Goal: Transaction & Acquisition: Obtain resource

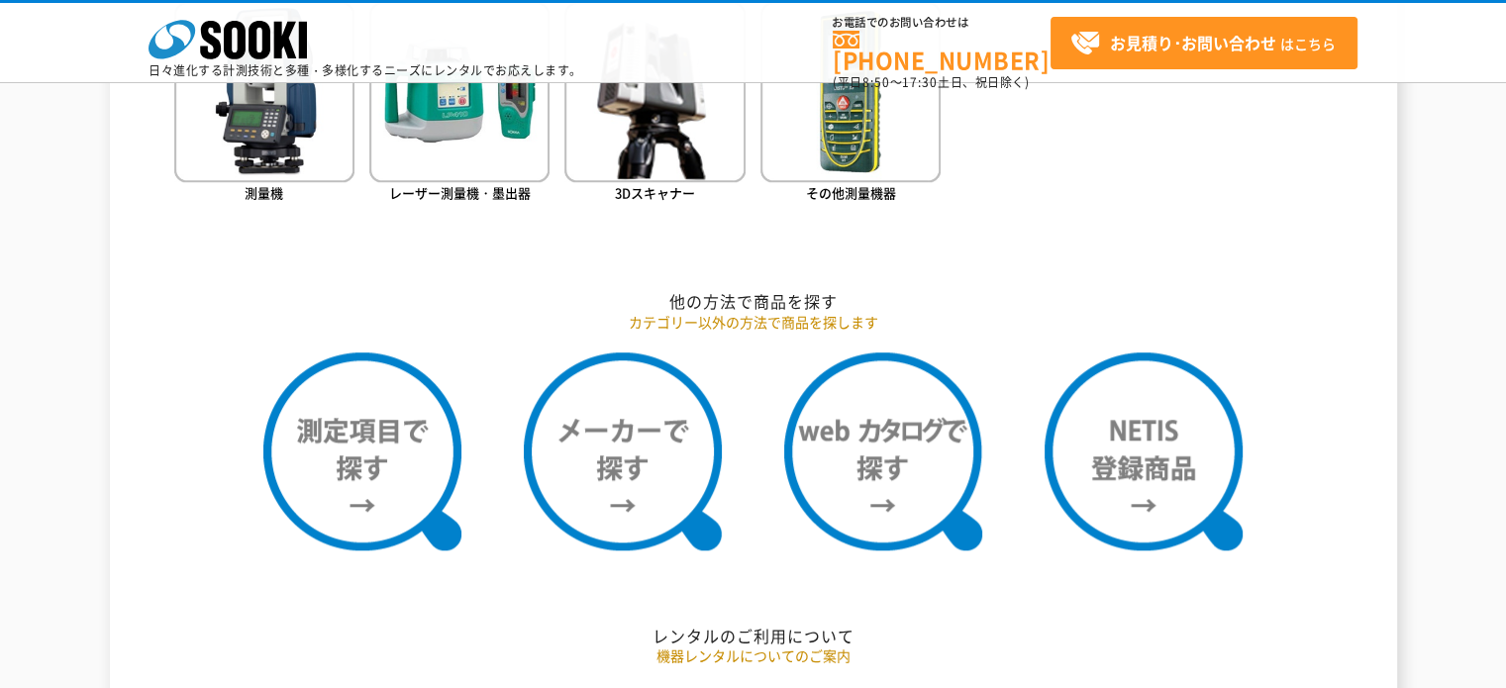
scroll to position [1485, 0]
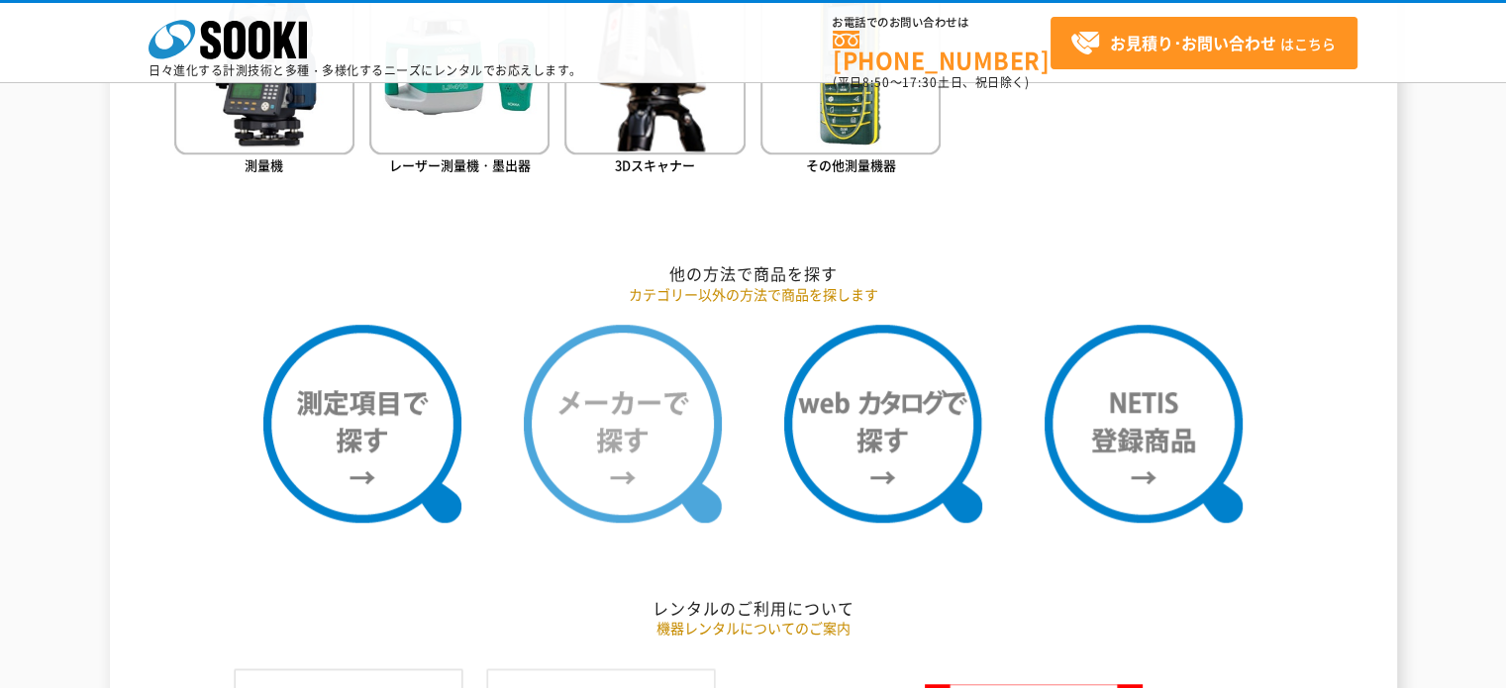
click at [593, 443] on img at bounding box center [623, 424] width 198 height 198
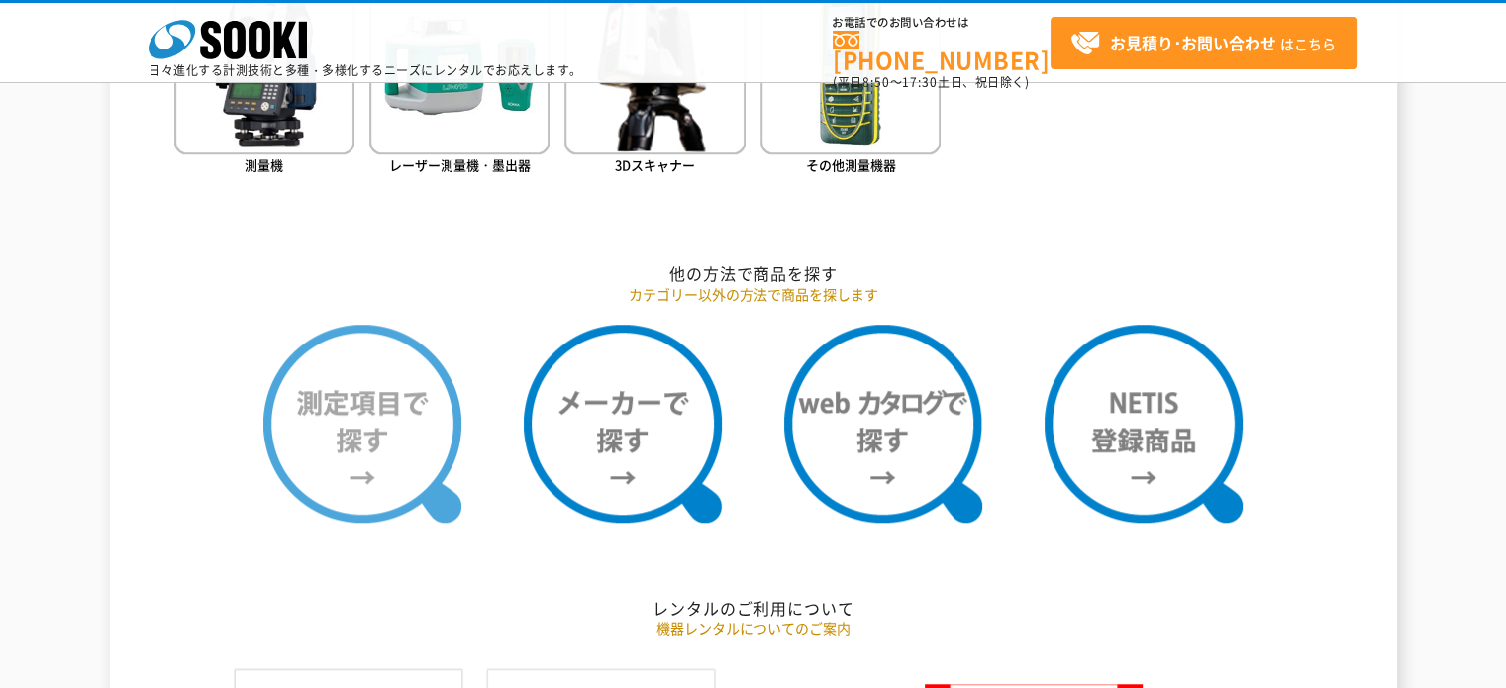
click at [374, 450] on img at bounding box center [362, 424] width 198 height 198
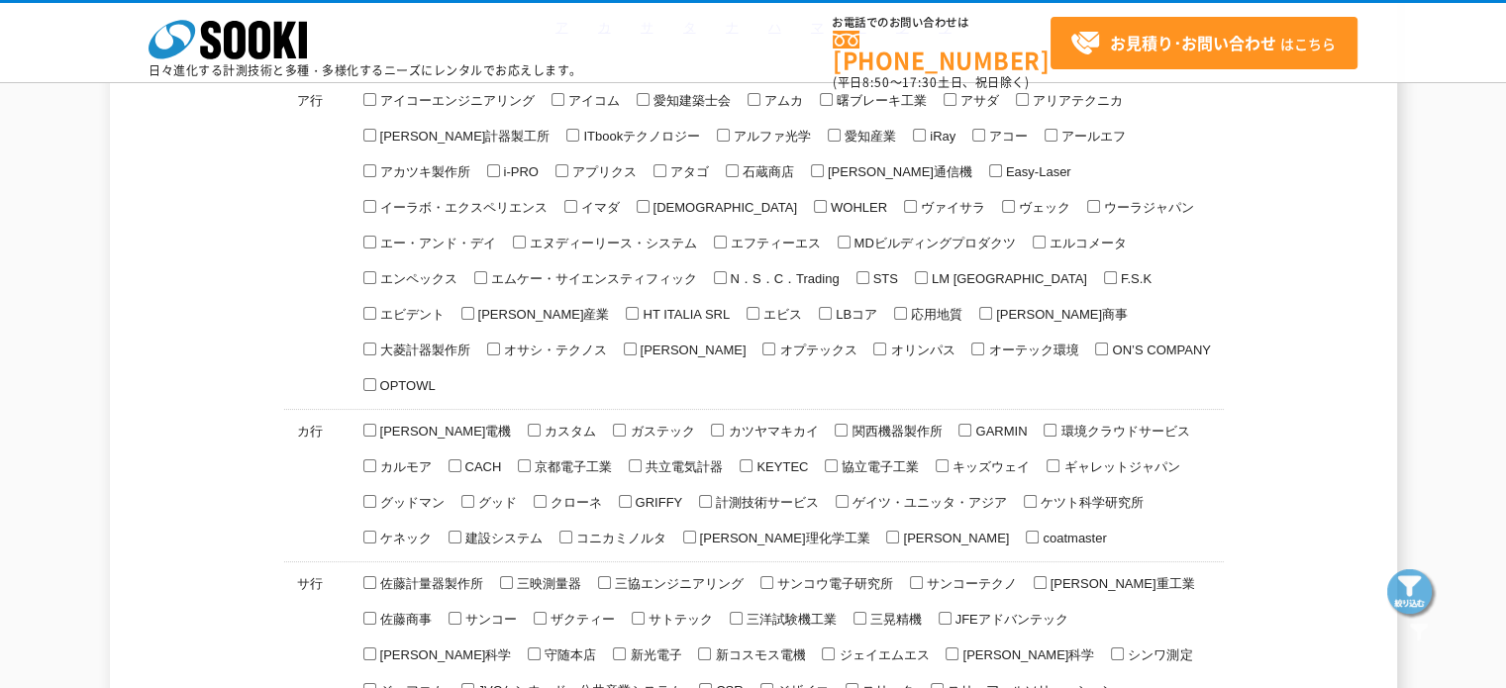
scroll to position [396, 0]
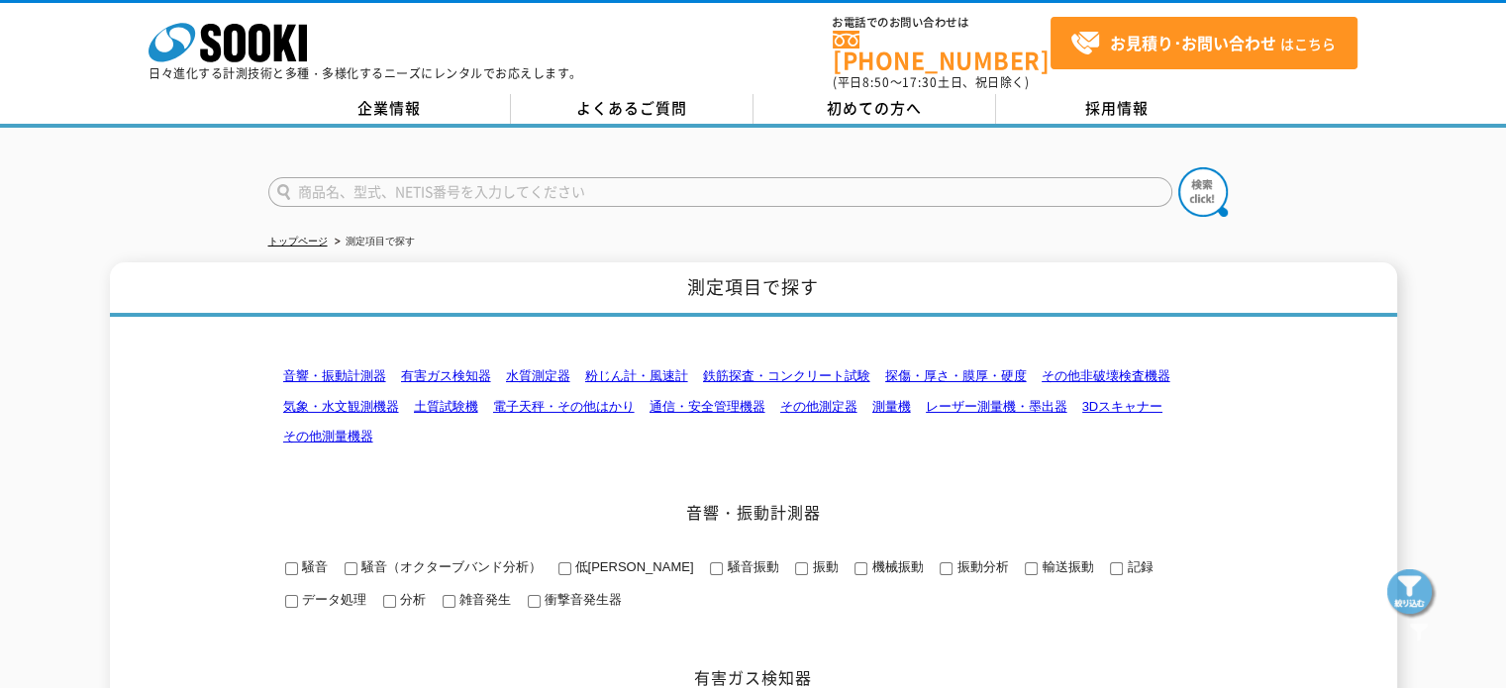
click at [662, 368] on link "粉じん計・風速計" at bounding box center [636, 375] width 103 height 15
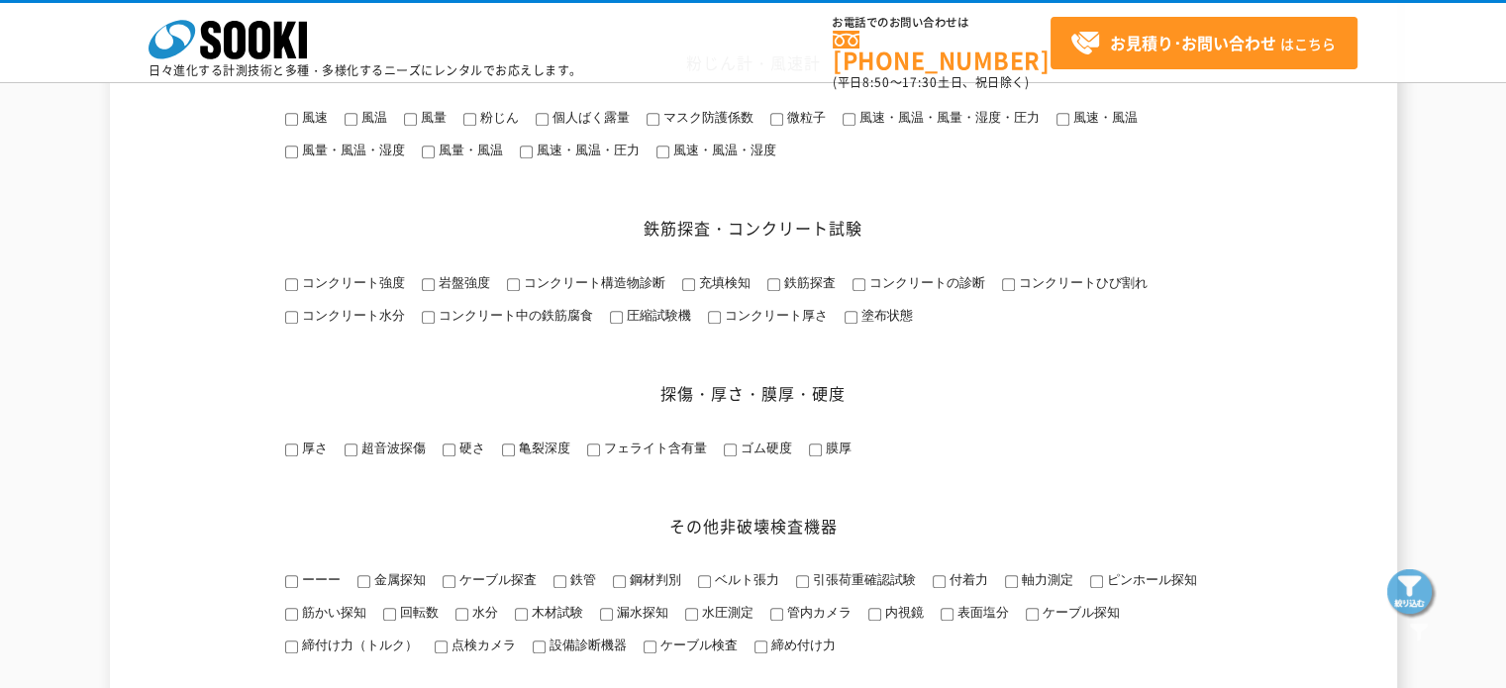
scroll to position [1086, 0]
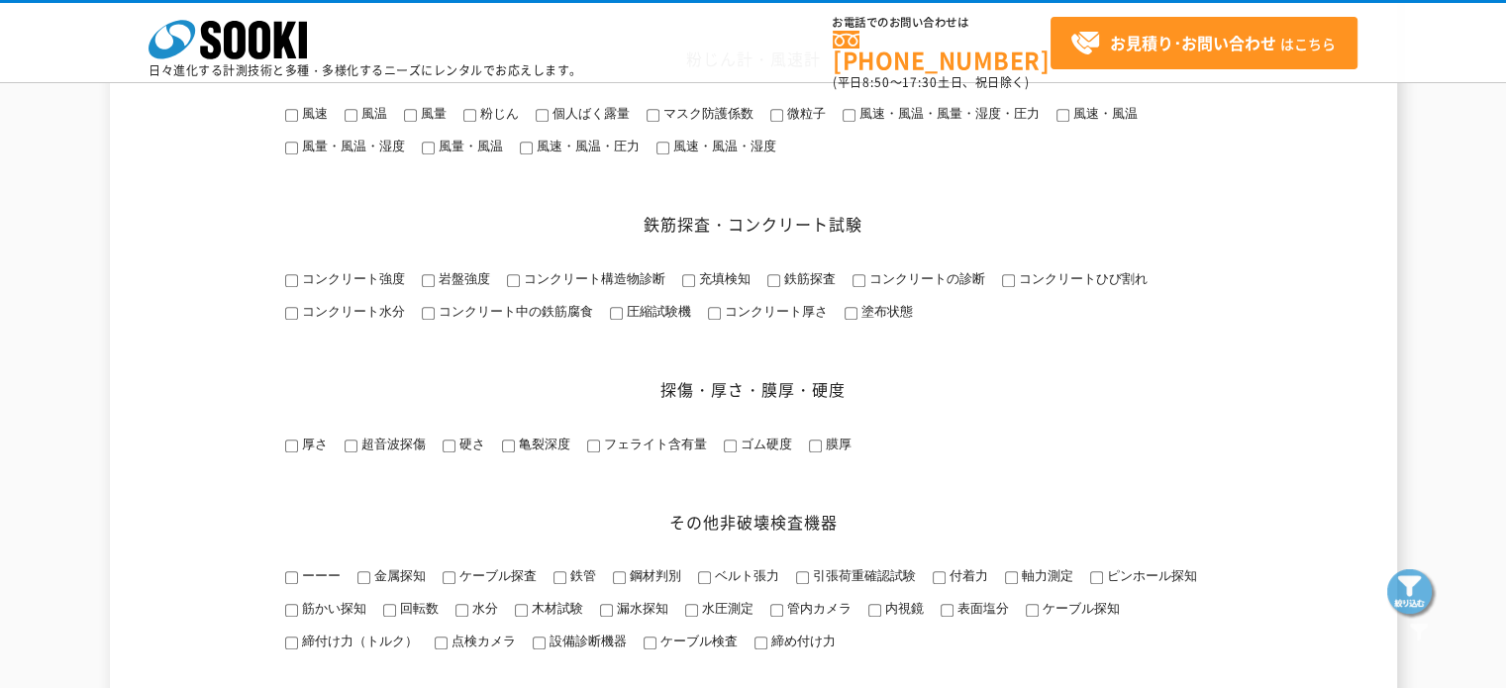
click at [294, 122] on input "風速" at bounding box center [291, 115] width 13 height 13
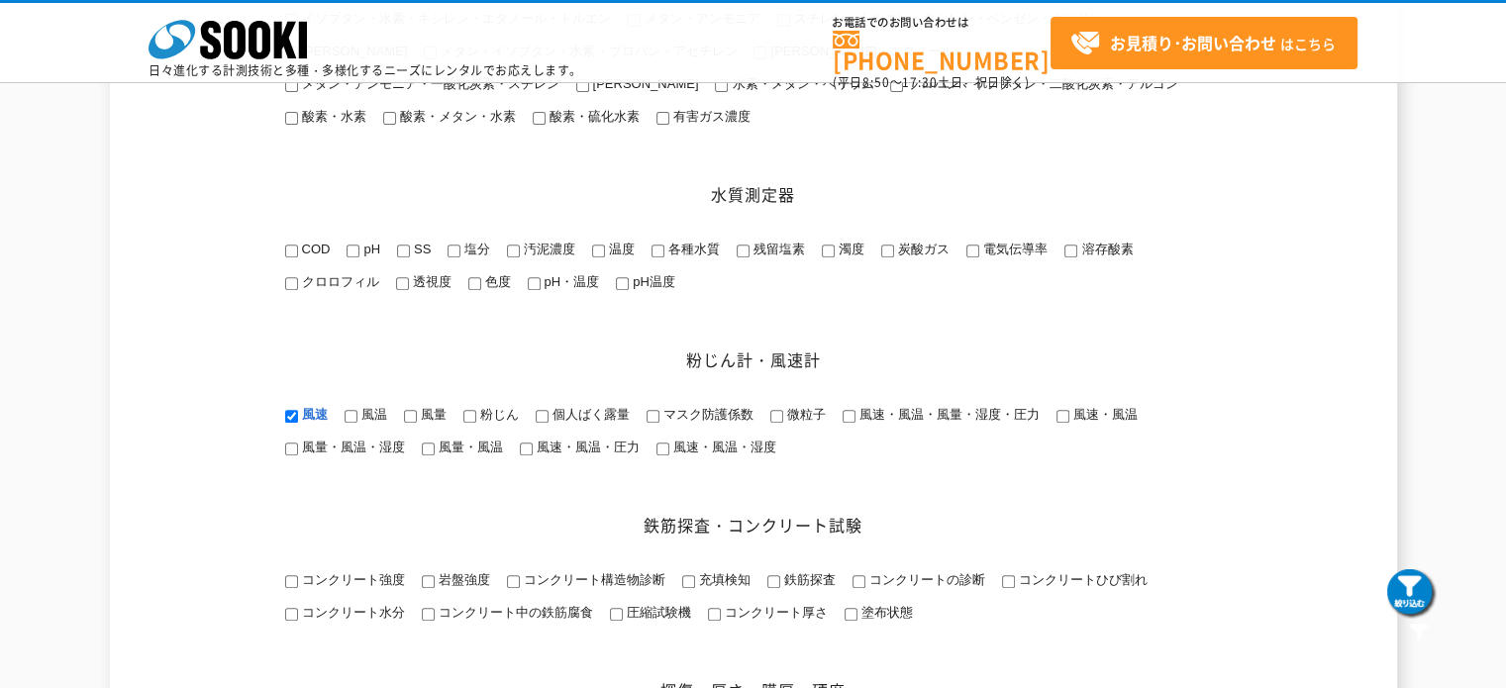
scroll to position [792, 0]
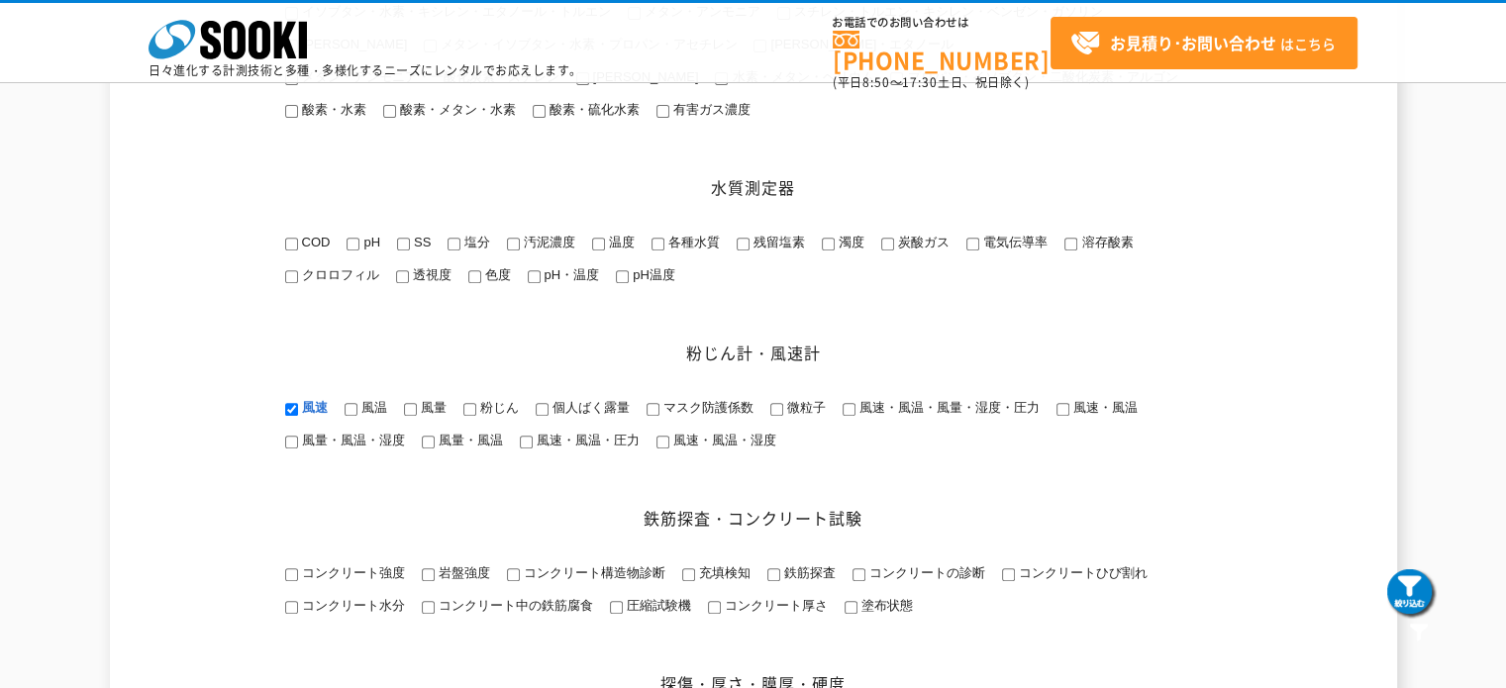
click at [701, 363] on h2 "粉じん計・風速計" at bounding box center [753, 353] width 970 height 21
click at [315, 415] on span "風速" at bounding box center [313, 407] width 30 height 15
click at [298, 416] on input "風速" at bounding box center [291, 409] width 13 height 13
click at [315, 415] on span "風速" at bounding box center [313, 407] width 30 height 15
click at [298, 416] on input "風速" at bounding box center [291, 409] width 13 height 13
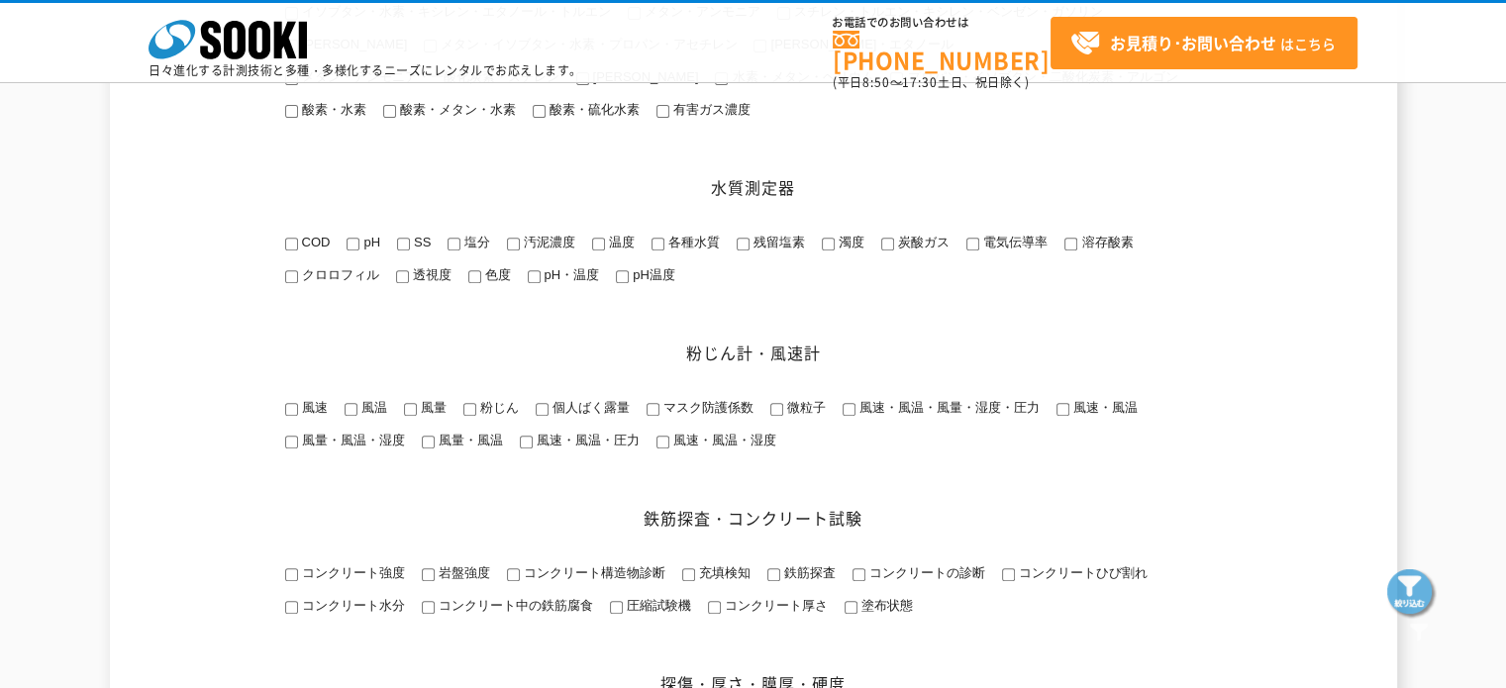
checkbox input "true"
click at [1402, 589] on img at bounding box center [1411, 593] width 49 height 49
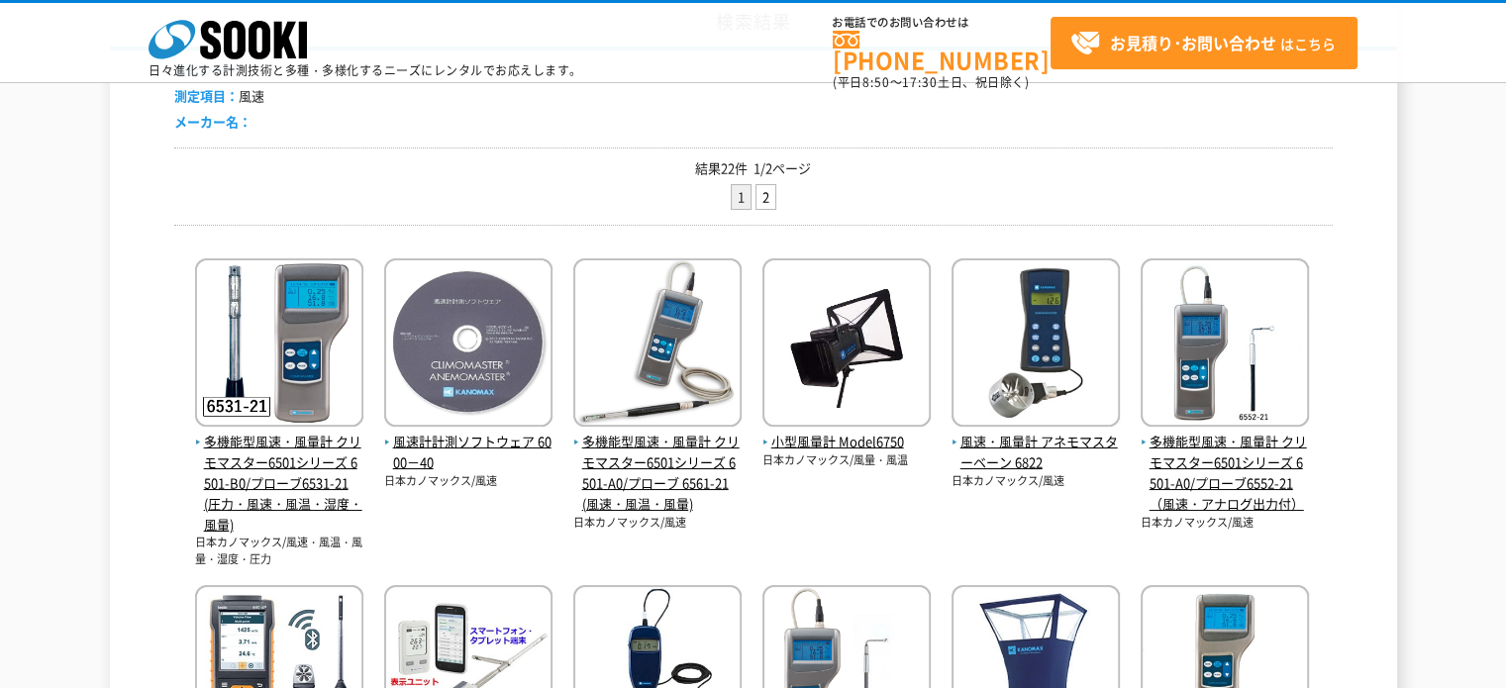
scroll to position [396, 0]
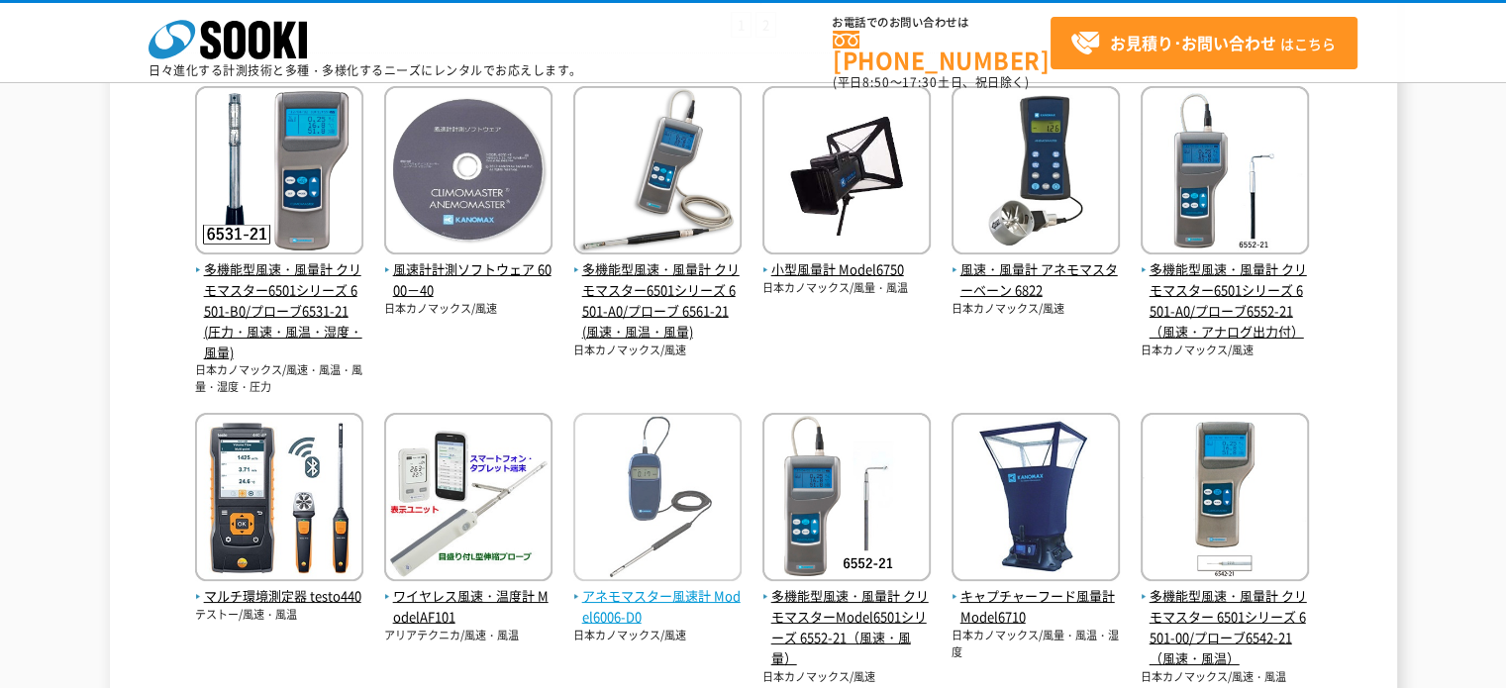
click at [657, 593] on span "アネモマスター風速計 Model6006-D0" at bounding box center [657, 607] width 168 height 42
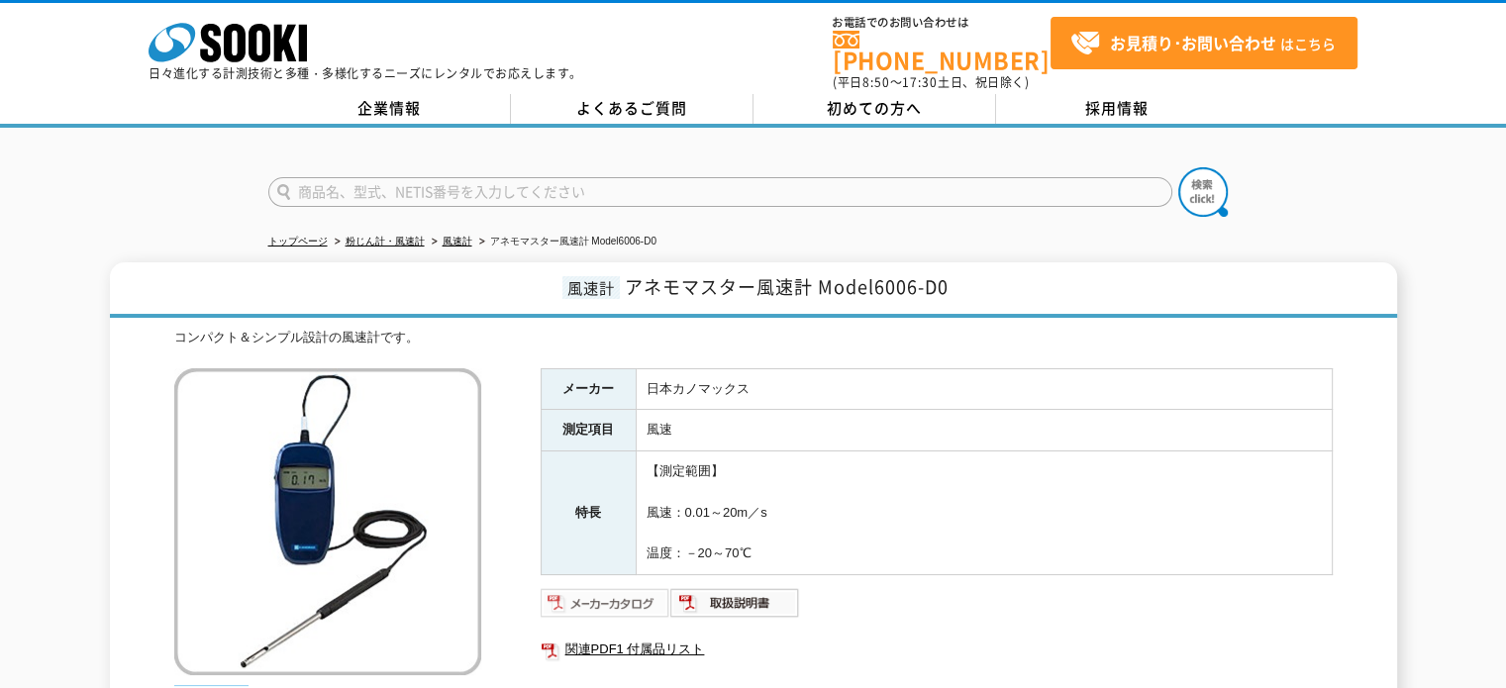
click at [633, 587] on img at bounding box center [606, 603] width 130 height 32
